Goal: Task Accomplishment & Management: Manage account settings

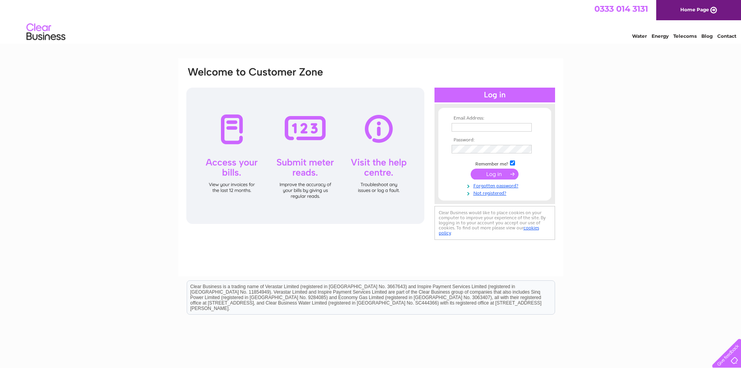
click at [477, 128] on input "text" at bounding box center [492, 127] width 80 height 9
click at [492, 123] on input "[EMAIL_ADDRESS][DOMAIN_NAME]" at bounding box center [492, 127] width 81 height 9
type input "[PERSON_NAME][EMAIL_ADDRESS][DOMAIN_NAME]"
click at [502, 177] on input "submit" at bounding box center [495, 174] width 48 height 11
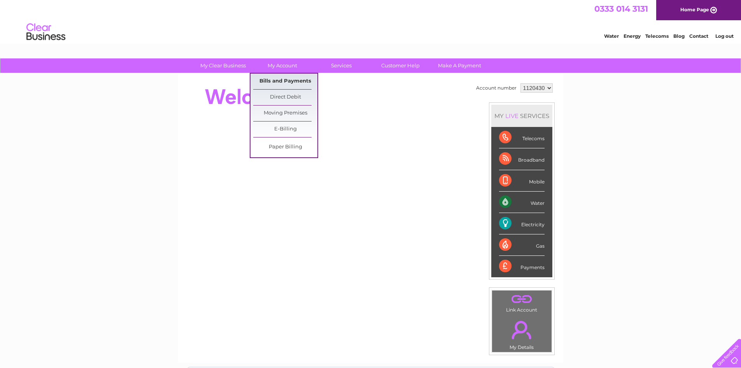
click at [282, 79] on link "Bills and Payments" at bounding box center [285, 82] width 64 height 16
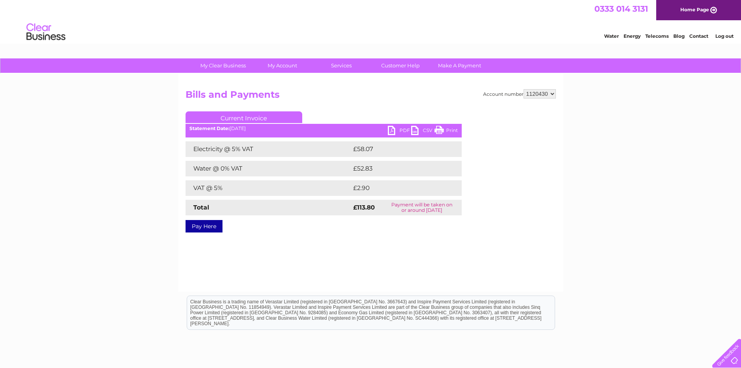
click at [400, 130] on link "PDF" at bounding box center [399, 131] width 23 height 11
click at [397, 133] on link "PDF" at bounding box center [399, 131] width 23 height 11
